Goal: Information Seeking & Learning: Learn about a topic

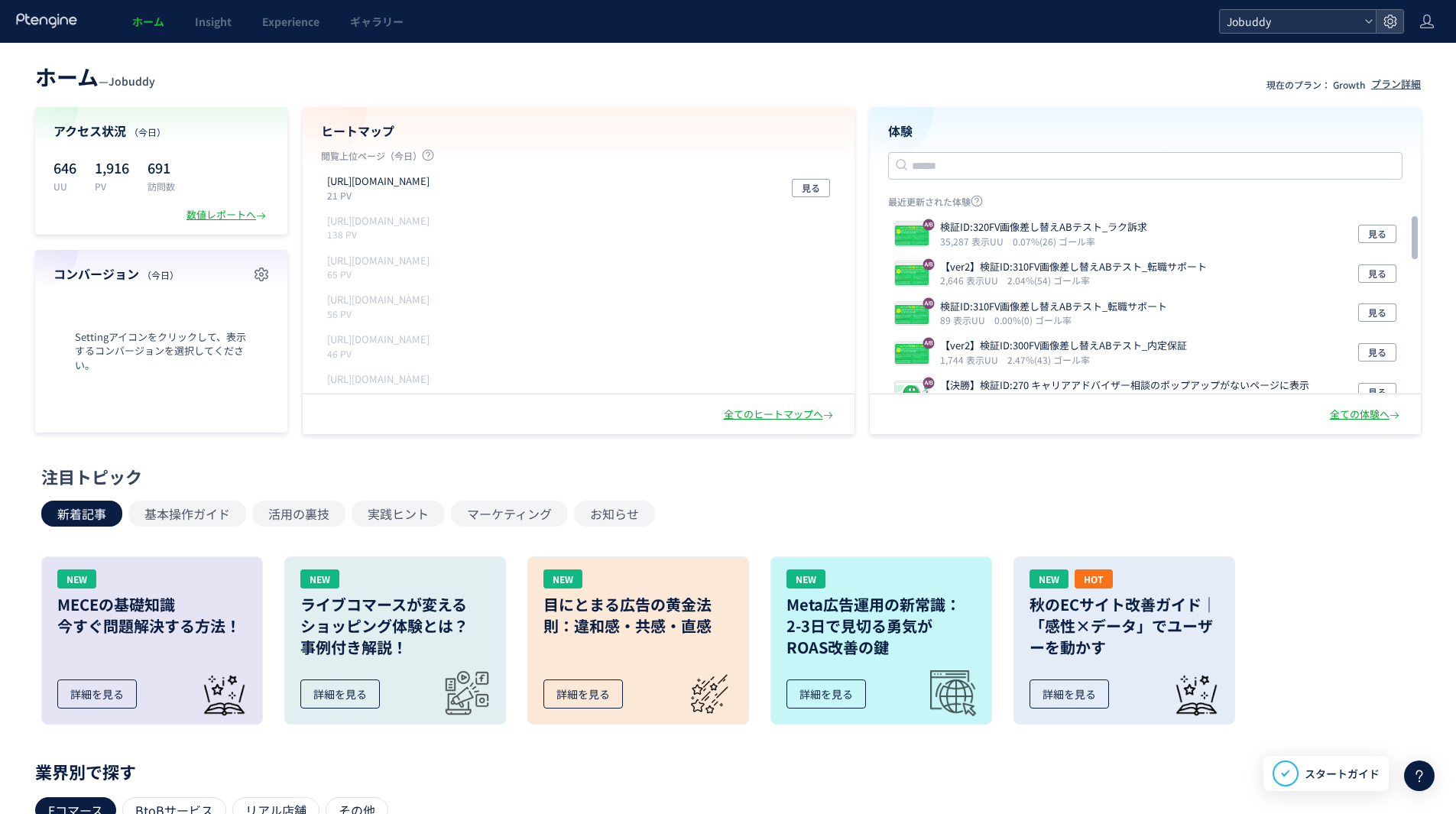
click at [1300, 23] on span "Jobuddy" at bounding box center [1290, 21] width 136 height 23
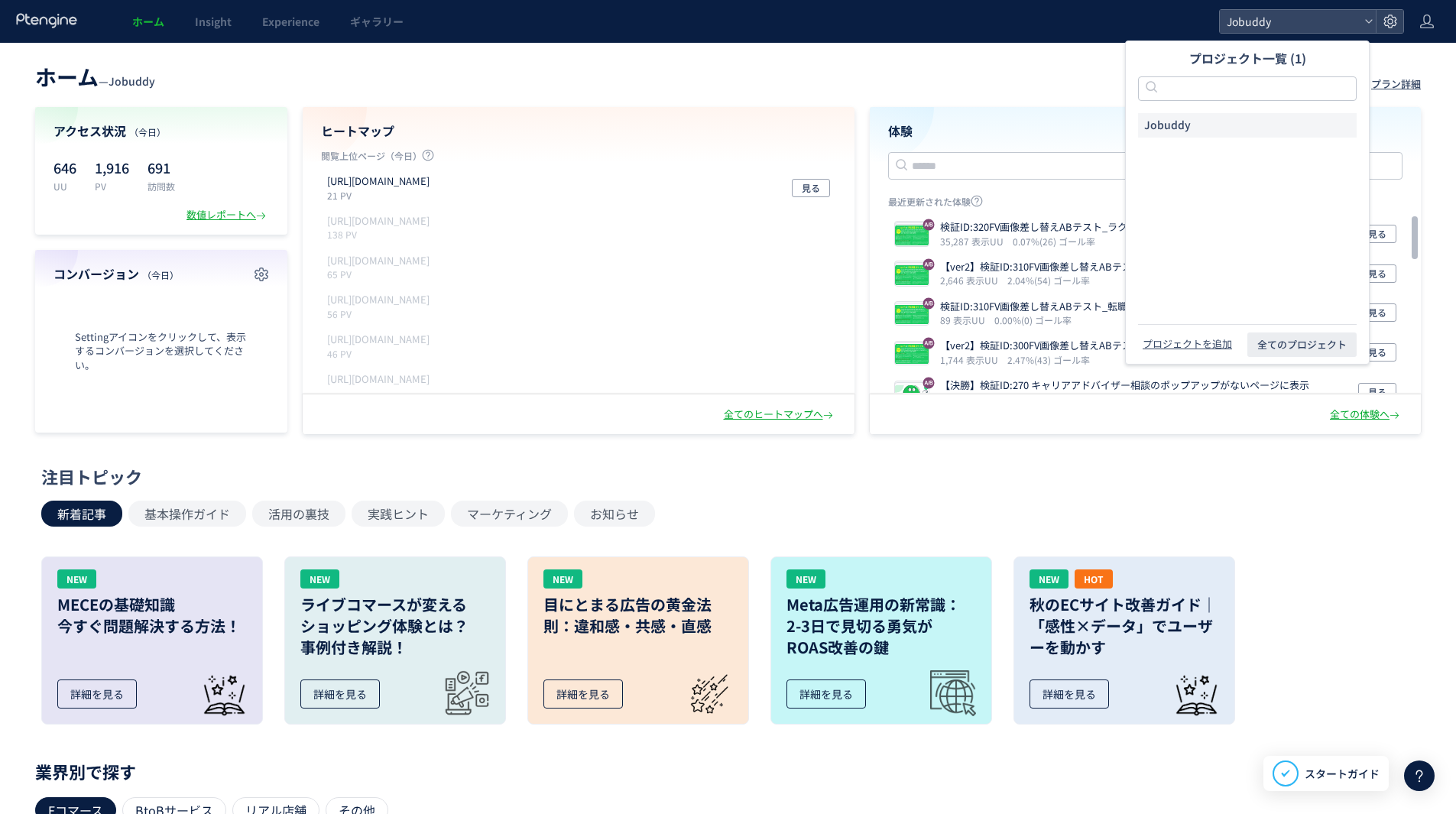
click at [977, 80] on header "ホーム — Jobuddy 現在のプラン： Growth プラン詳細" at bounding box center [728, 74] width 1386 height 34
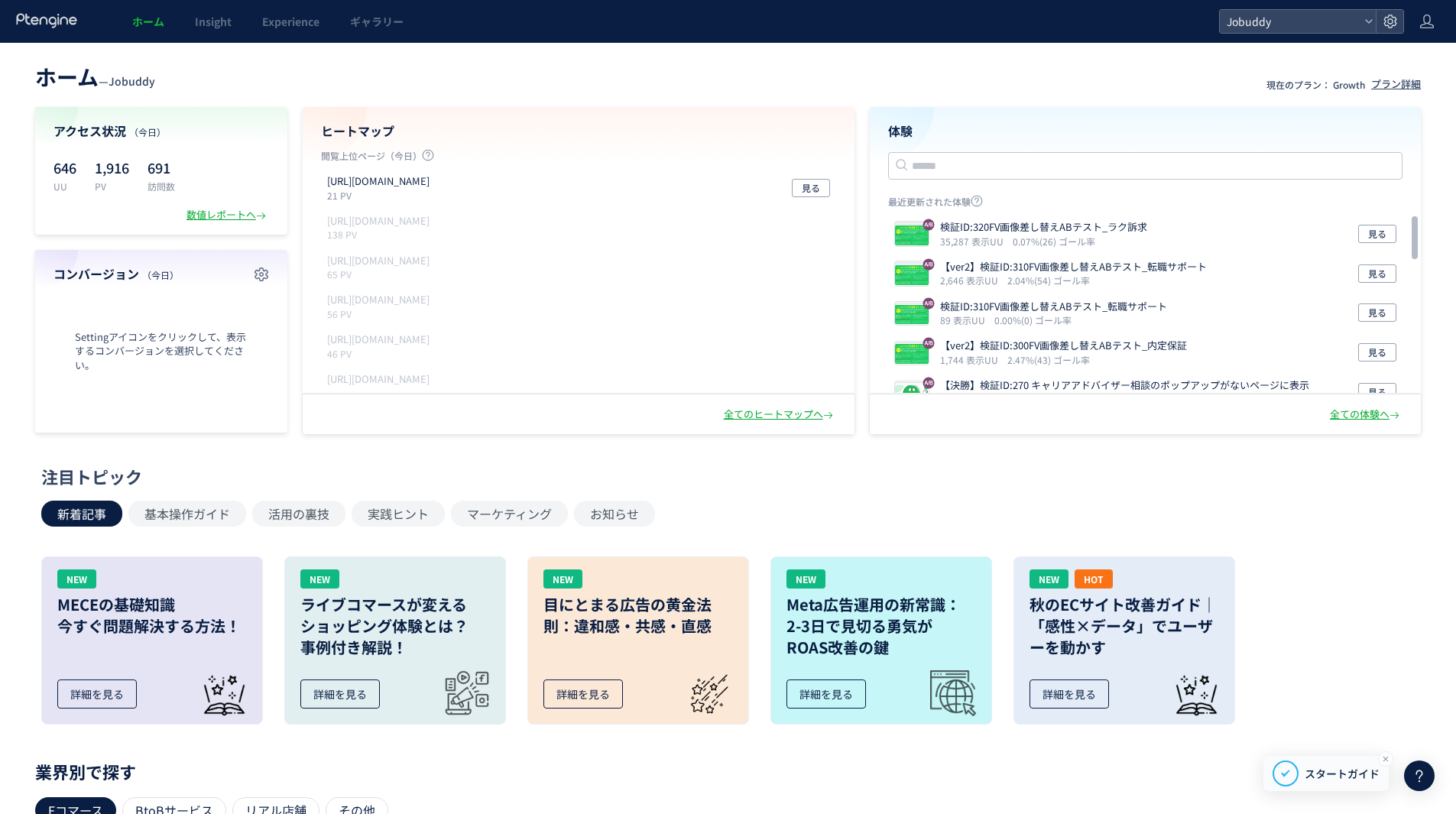
click at [1327, 775] on span "スタートガイド" at bounding box center [1342, 773] width 75 height 16
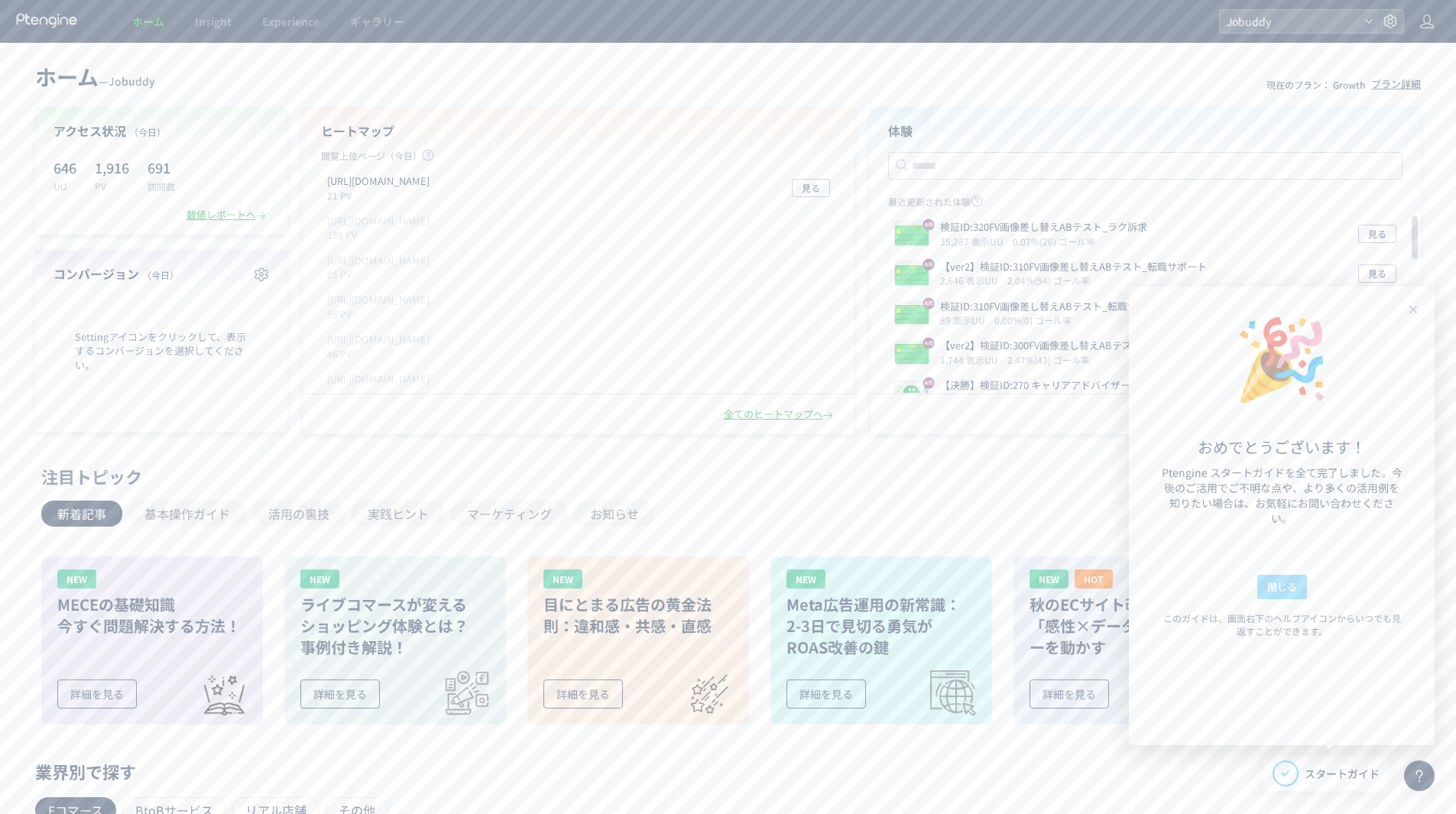
click at [1288, 584] on span "閉じる" at bounding box center [1283, 587] width 30 height 25
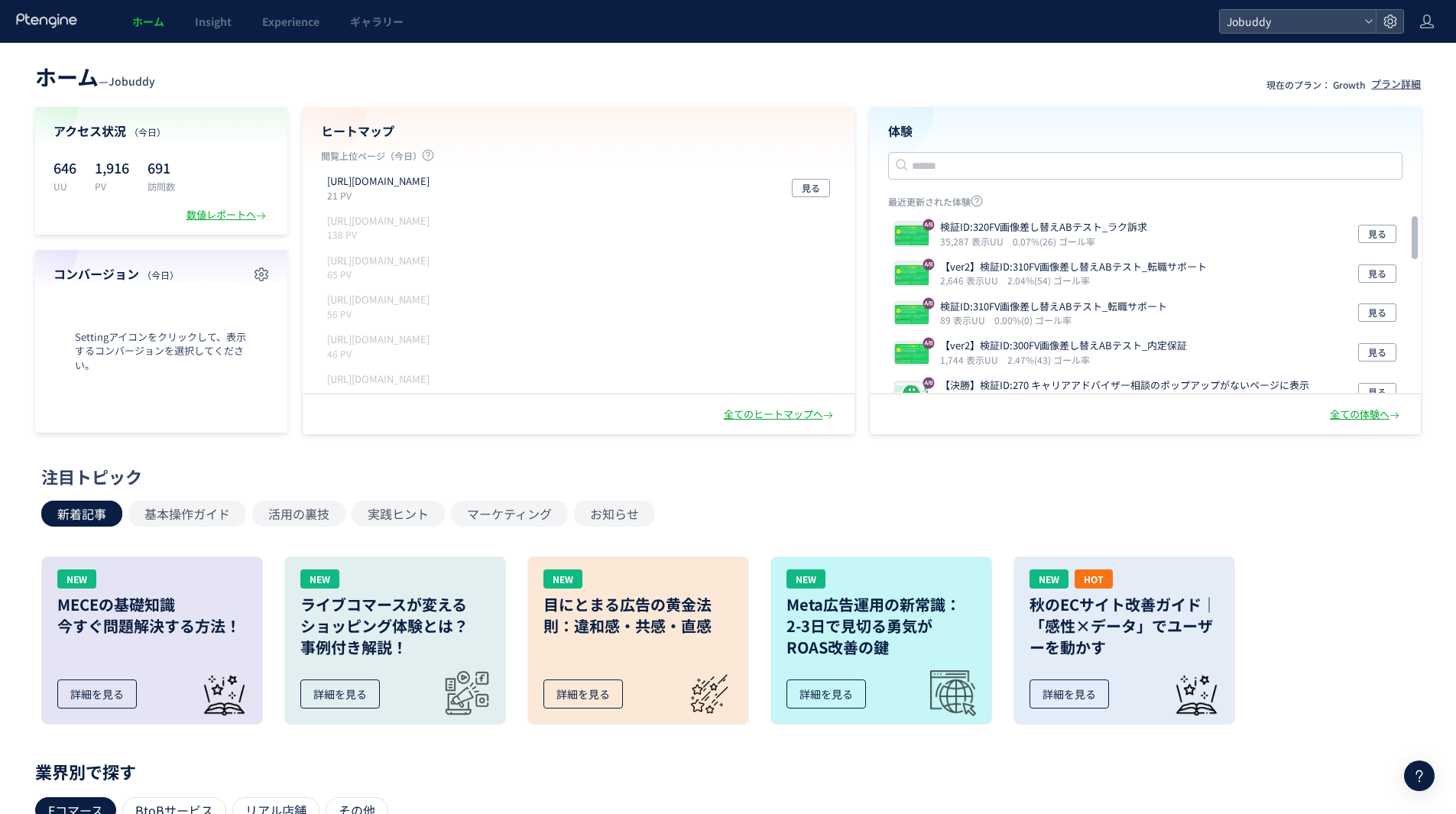
click at [1412, 770] on icon at bounding box center [1420, 775] width 18 height 18
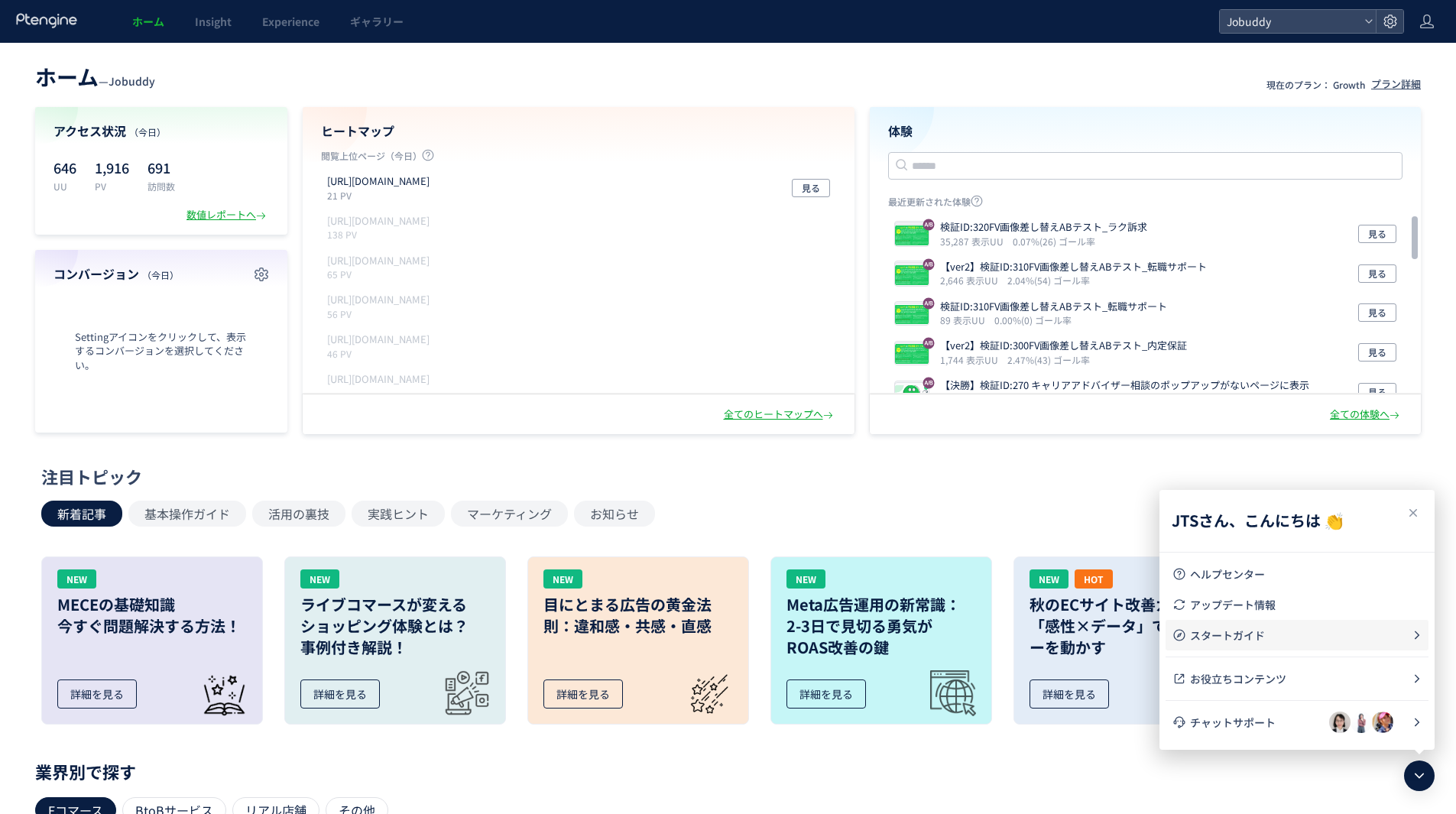
click at [1286, 637] on span "スタートガイド" at bounding box center [1301, 635] width 221 height 16
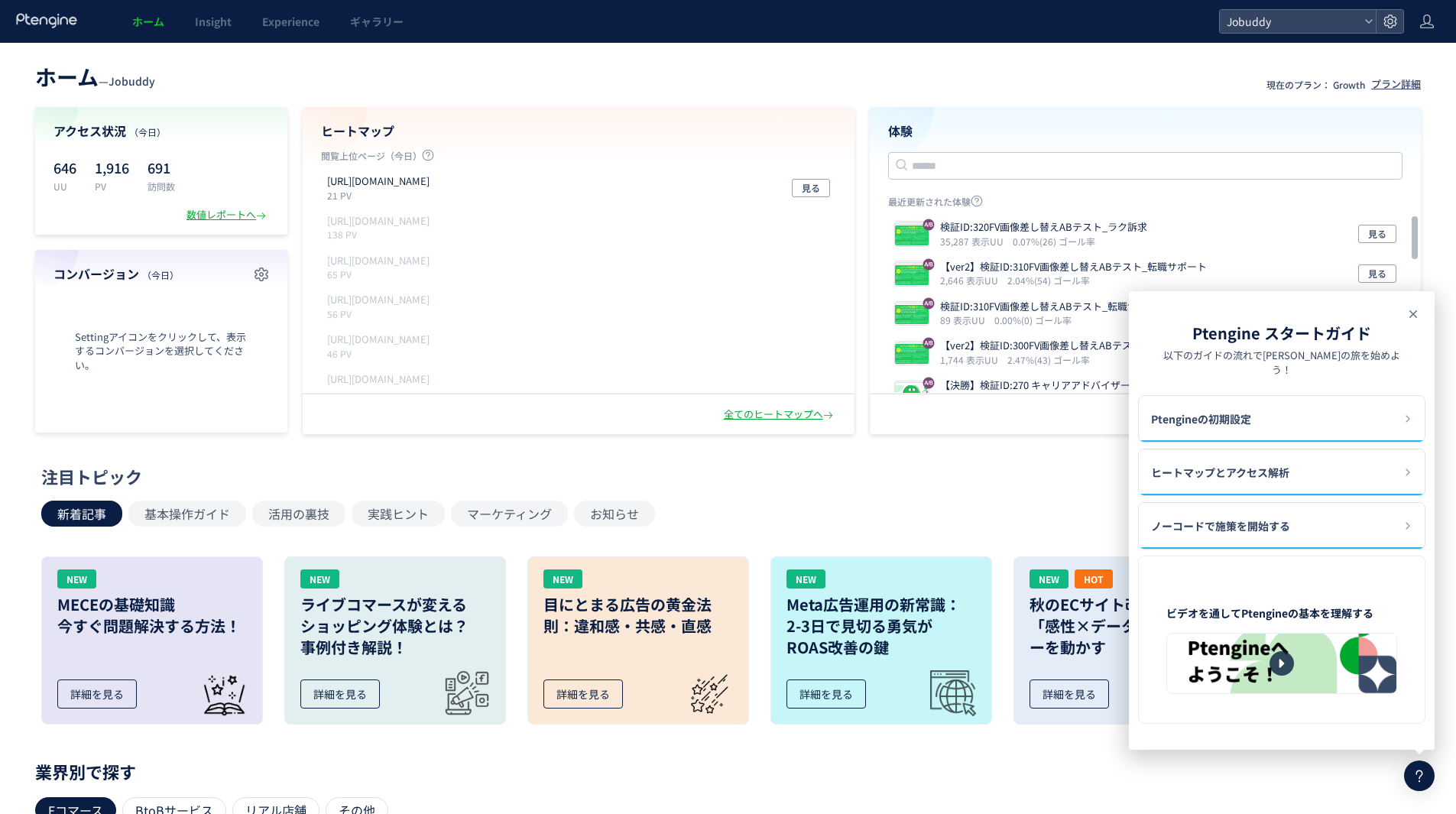
click at [1406, 316] on icon at bounding box center [1413, 314] width 18 height 18
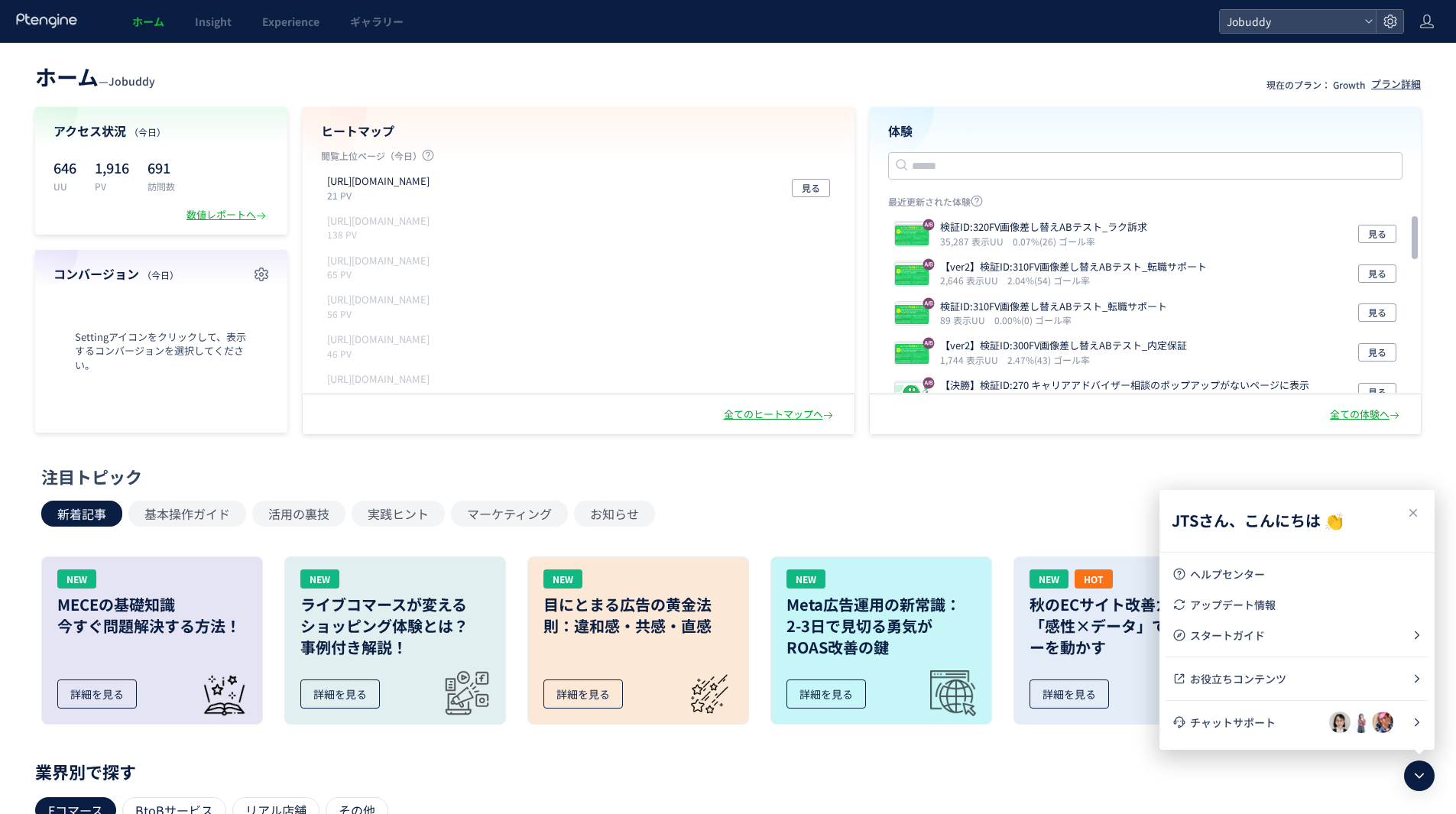
click at [1108, 523] on div "新着記事 基本操作ガイド 活用の裏技 実践ヒント マーケティング お知らせ" at bounding box center [724, 513] width 1366 height 26
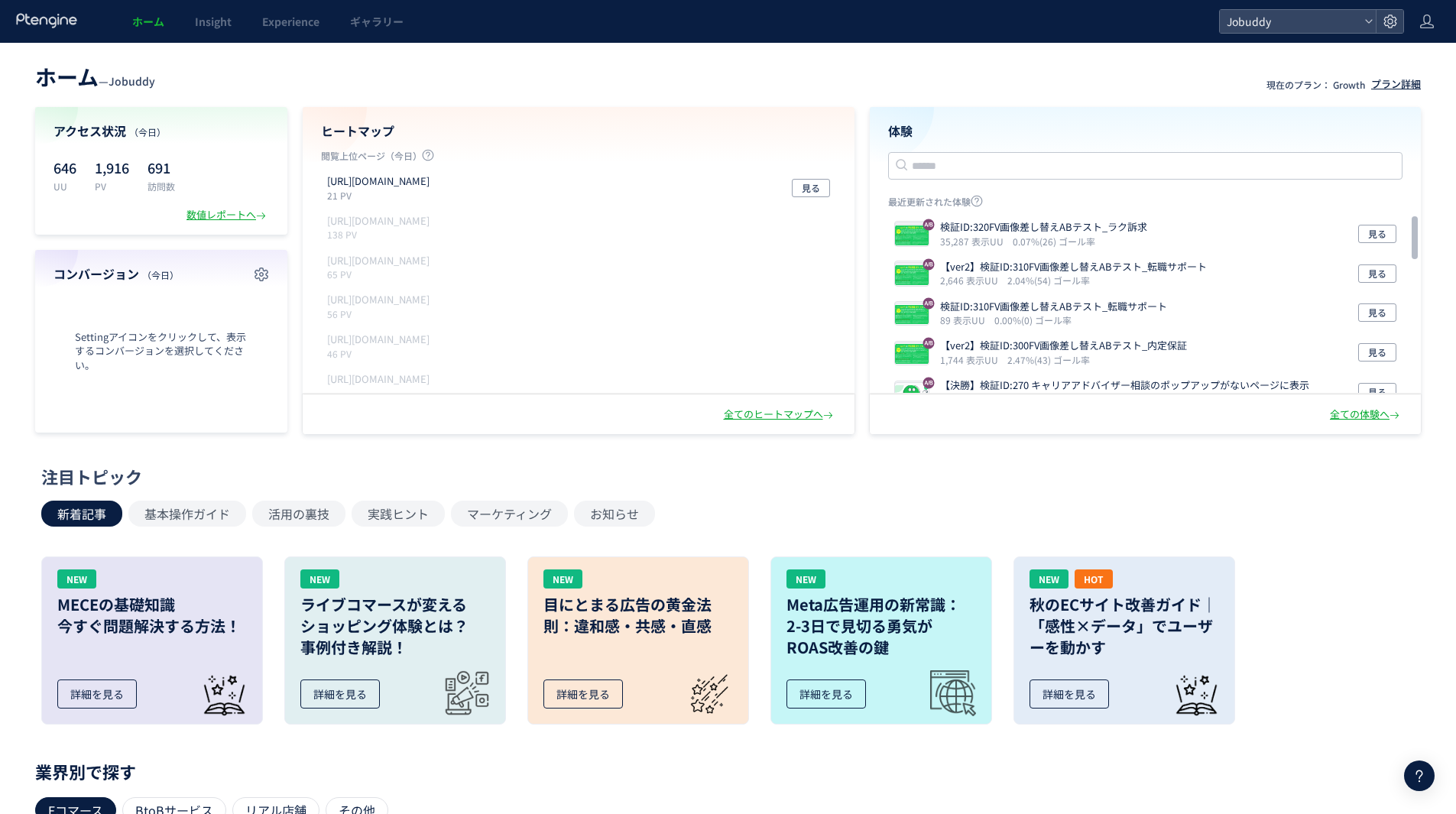
click at [1407, 88] on div "プラン詳細" at bounding box center [1397, 84] width 50 height 15
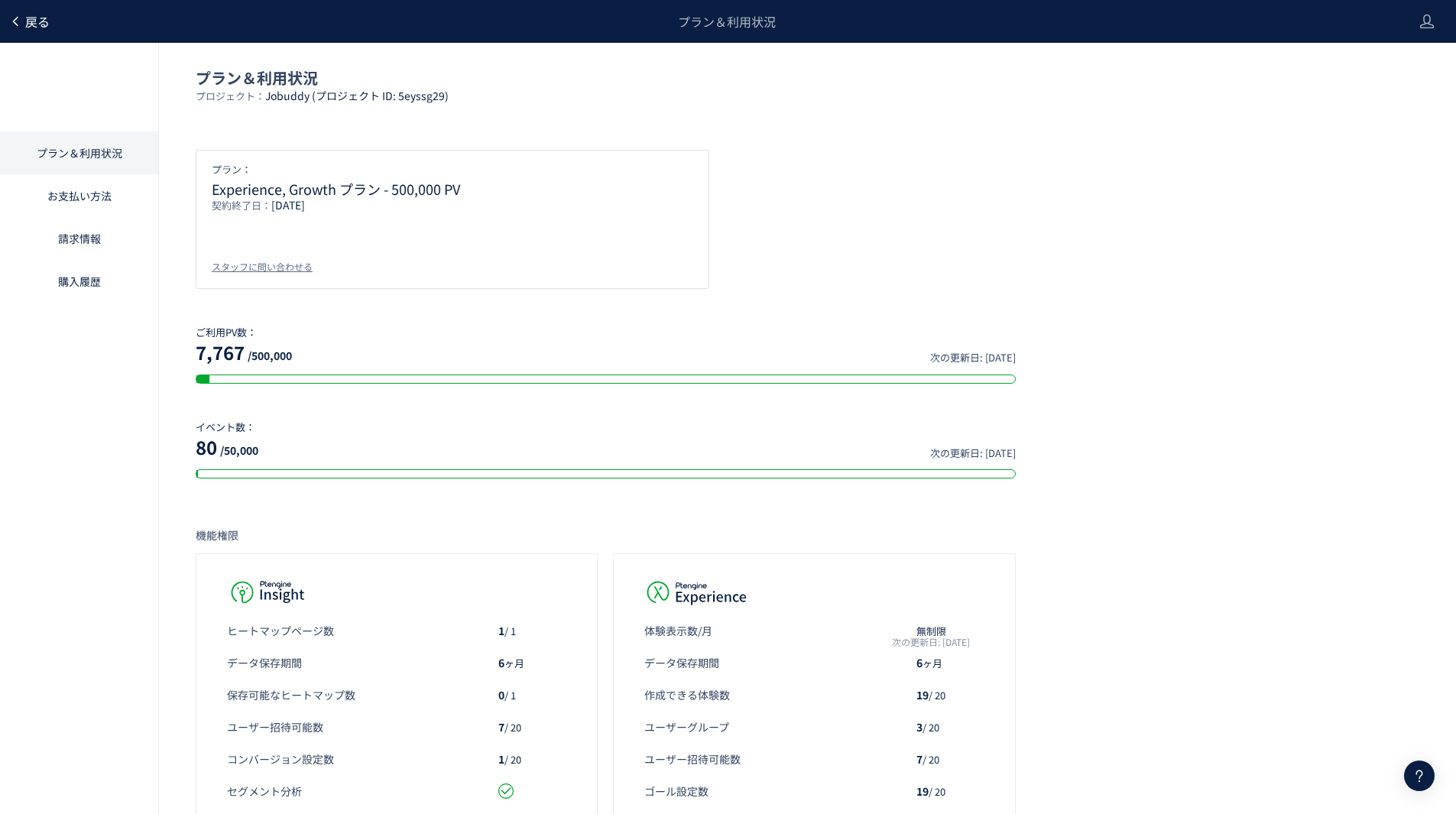
click at [32, 25] on span "戻る" at bounding box center [38, 21] width 25 height 18
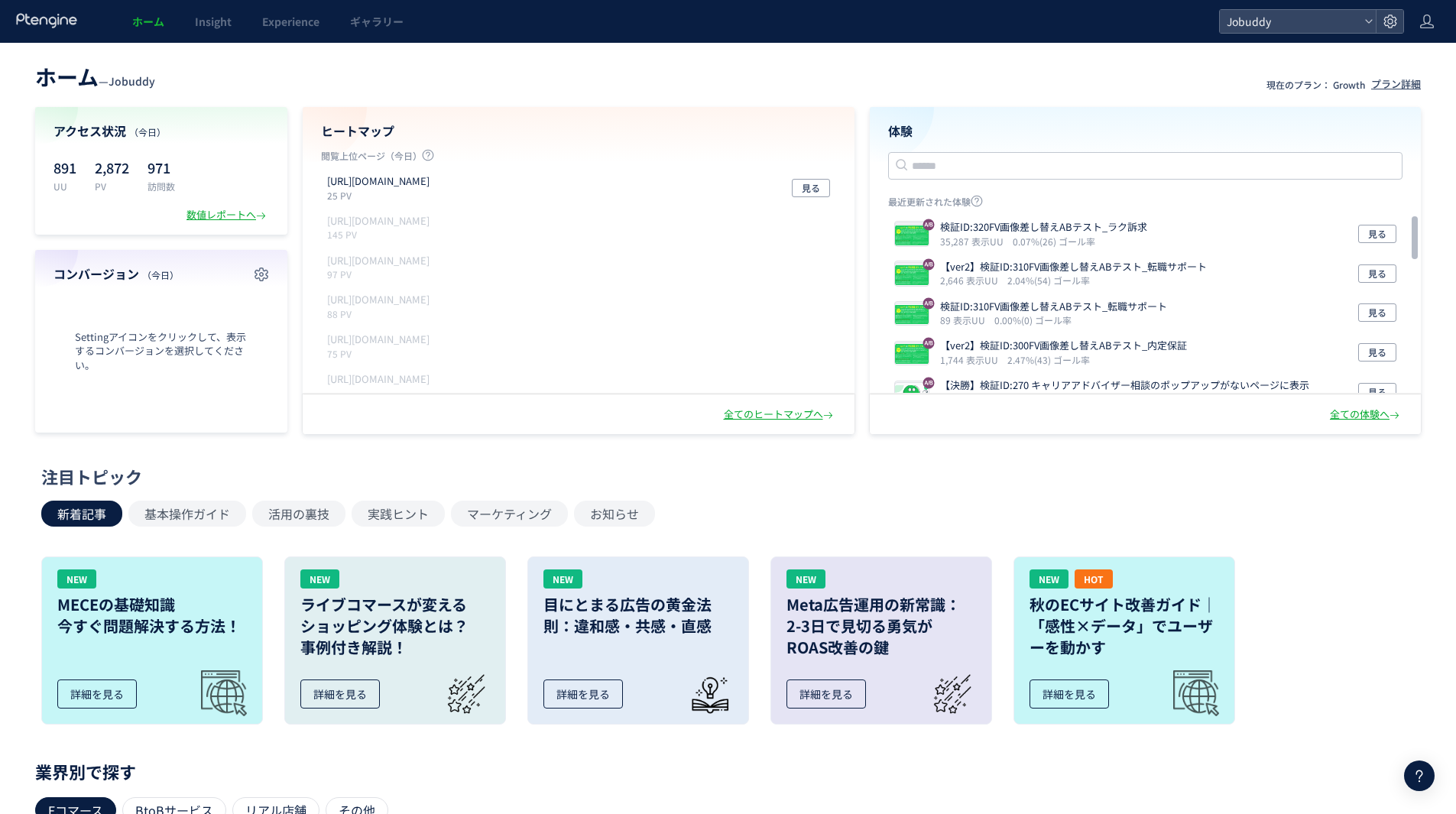
click at [1421, 771] on use at bounding box center [1420, 776] width 7 height 12
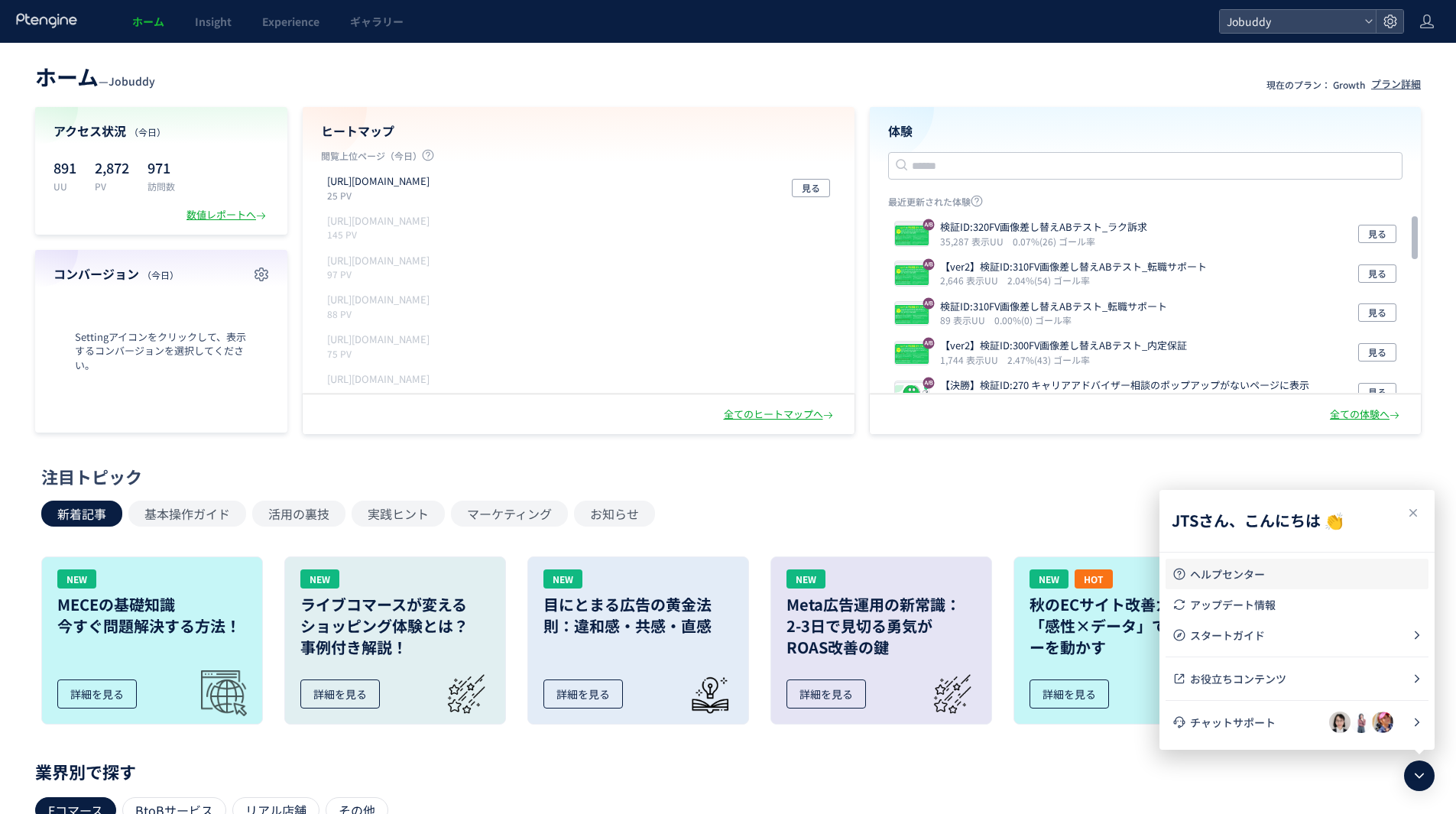
click at [1252, 584] on link "ヘルプセンター" at bounding box center [1297, 574] width 251 height 31
drag, startPoint x: 1389, startPoint y: 86, endPoint x: 1368, endPoint y: 73, distance: 24.7
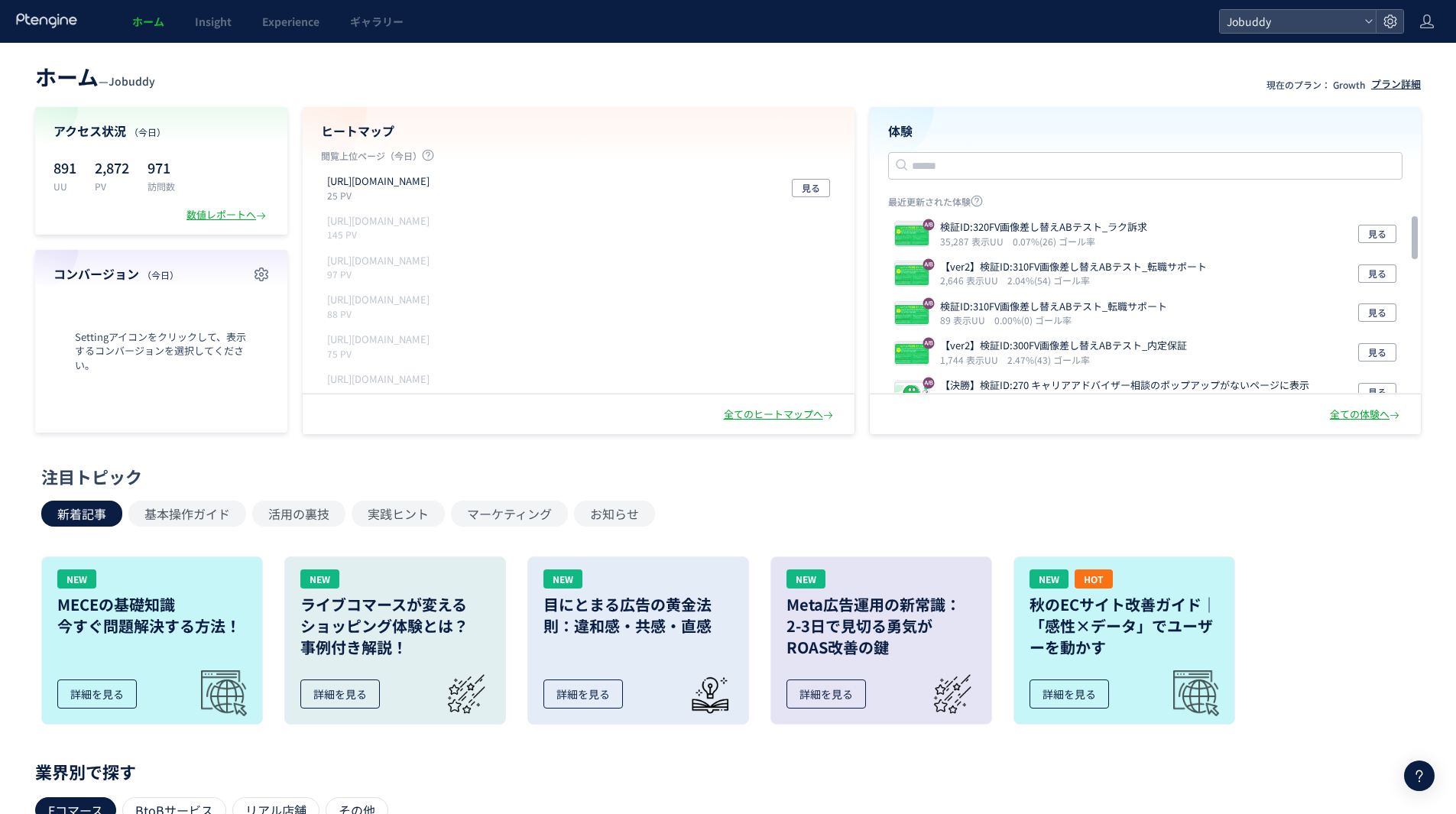
click at [1374, 88] on div "プラン詳細" at bounding box center [1397, 84] width 50 height 15
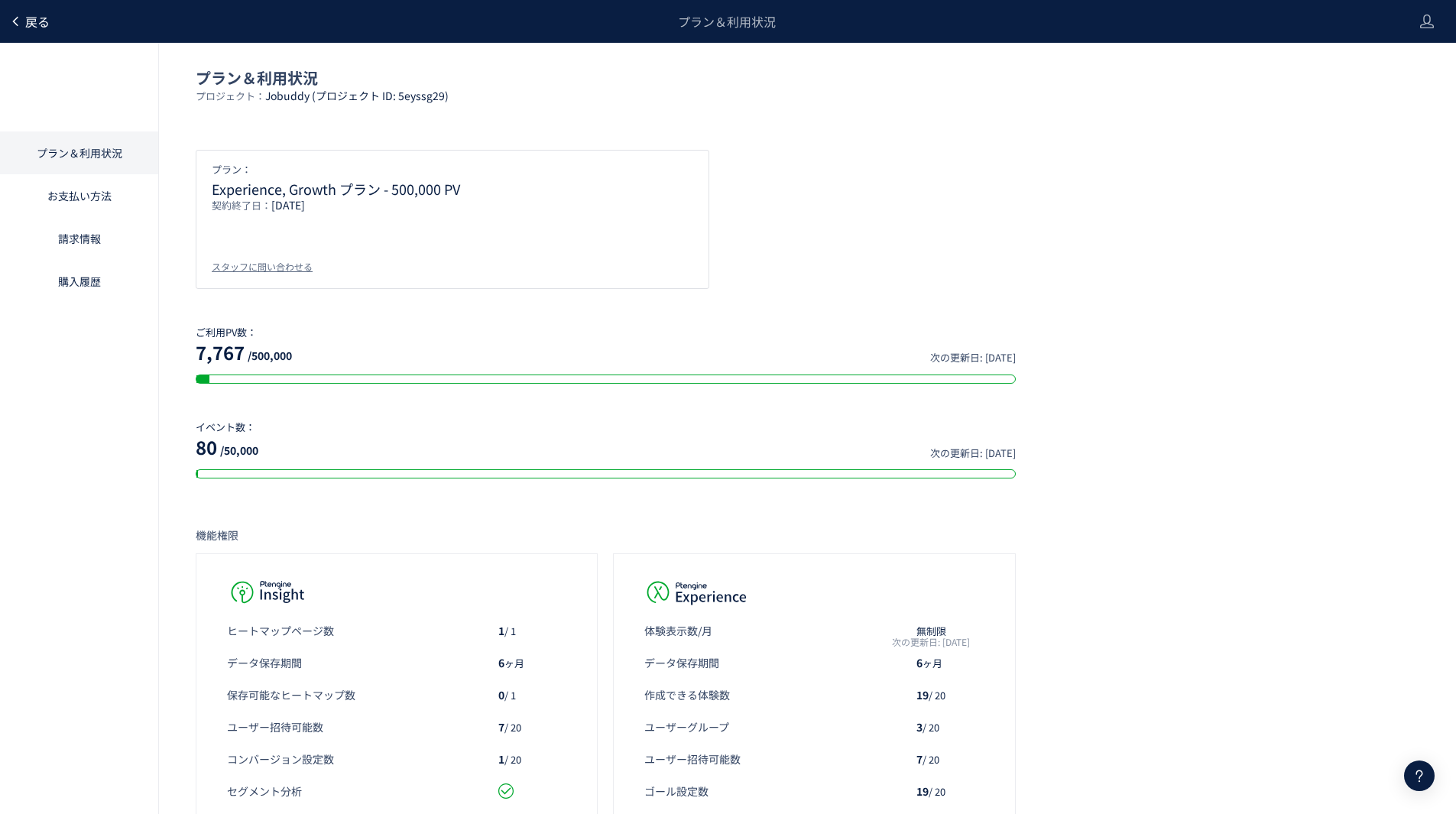
click at [40, 30] on span "戻る" at bounding box center [38, 21] width 25 height 18
